Goal: Obtain resource: Obtain resource

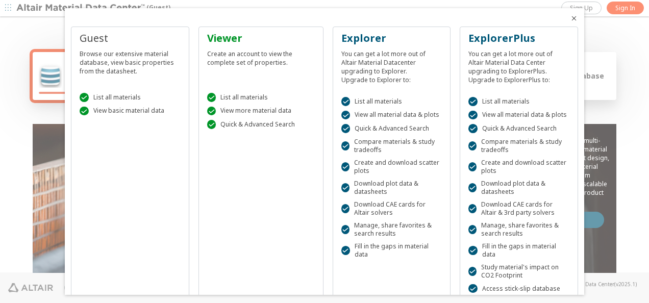
scroll to position [76, 0]
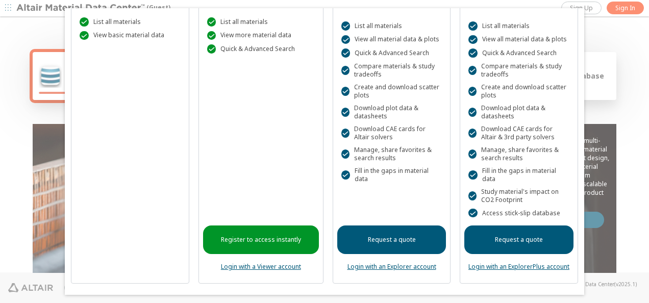
click at [145, 227] on div "Guest Browse our extensive material database, view basic properties from the da…" at bounding box center [130, 117] width 118 height 333
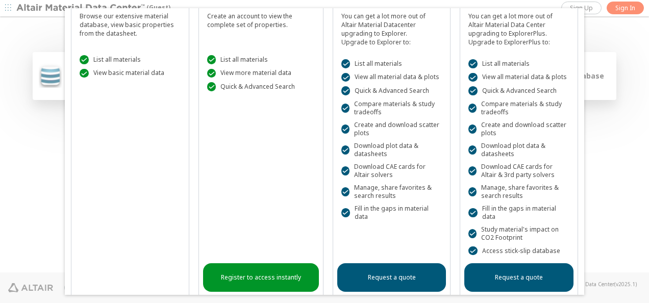
scroll to position [0, 0]
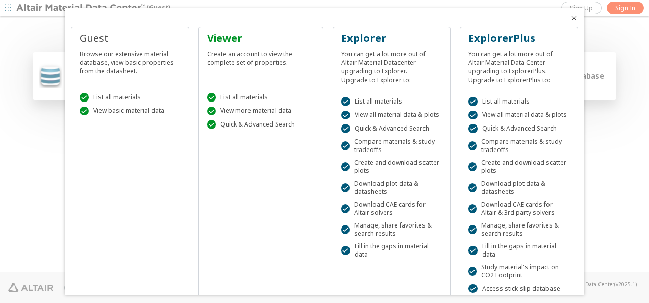
click at [570, 12] on div at bounding box center [577, 15] width 14 height 14
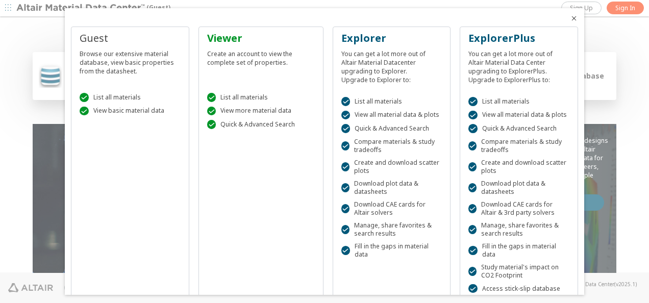
click at [570, 20] on icon "Close" at bounding box center [574, 18] width 8 height 8
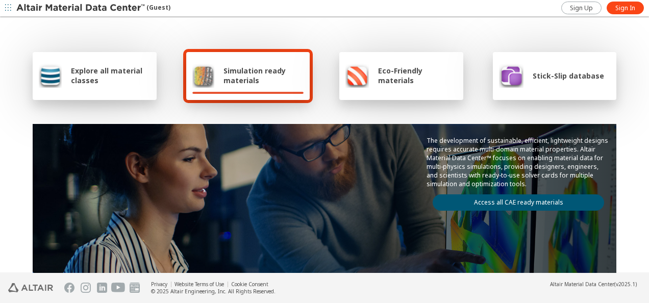
click at [479, 201] on link "Access all CAE ready materials" at bounding box center [518, 202] width 171 height 16
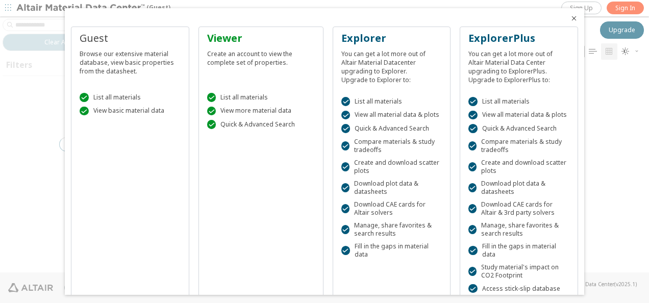
click at [570, 19] on icon "Close" at bounding box center [574, 18] width 8 height 8
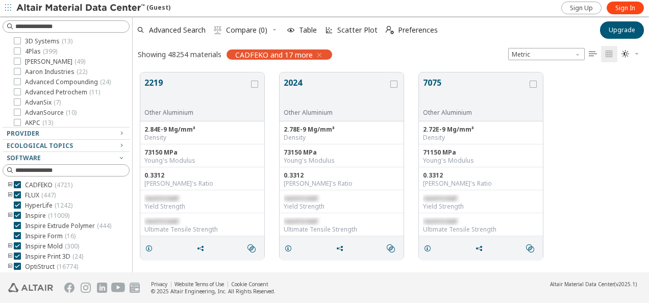
scroll to position [236, 0]
